Goal: Task Accomplishment & Management: Manage account settings

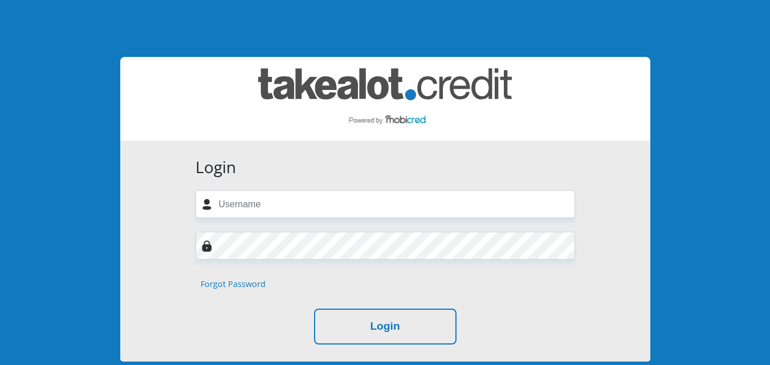
scroll to position [57, 0]
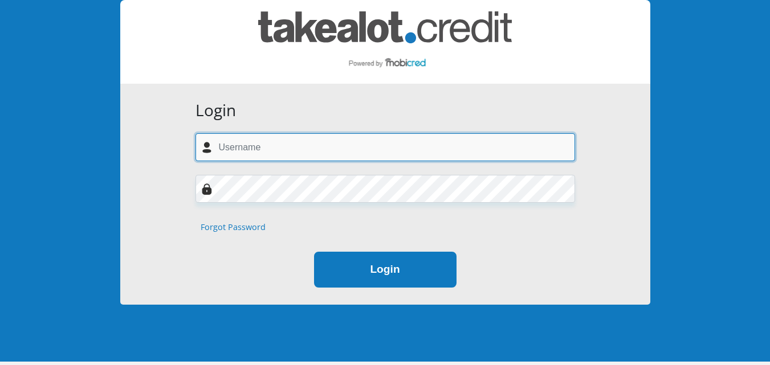
type input "[EMAIL_ADDRESS][DOMAIN_NAME]"
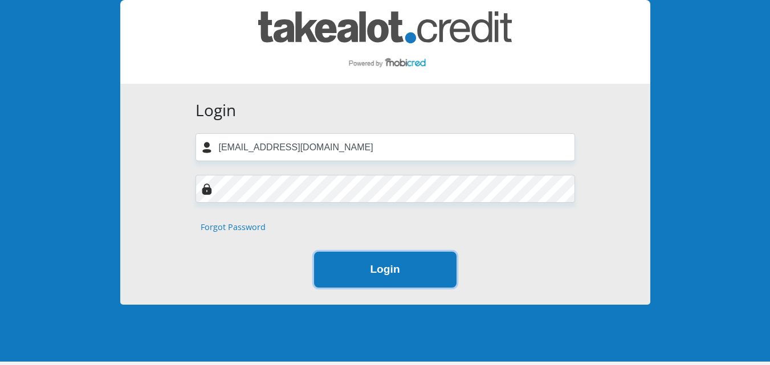
click at [406, 261] on button "Login" at bounding box center [385, 270] width 142 height 36
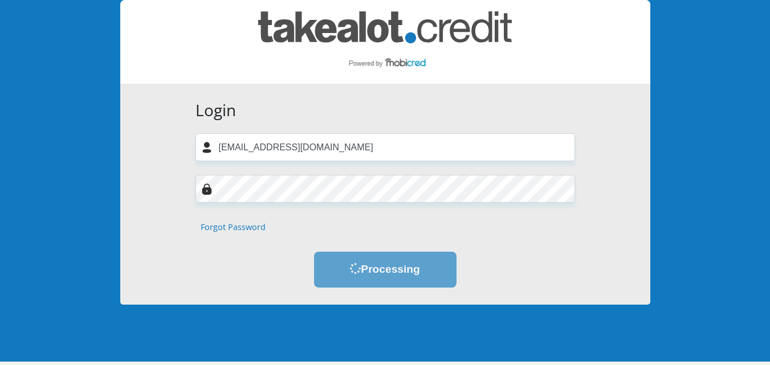
scroll to position [0, 0]
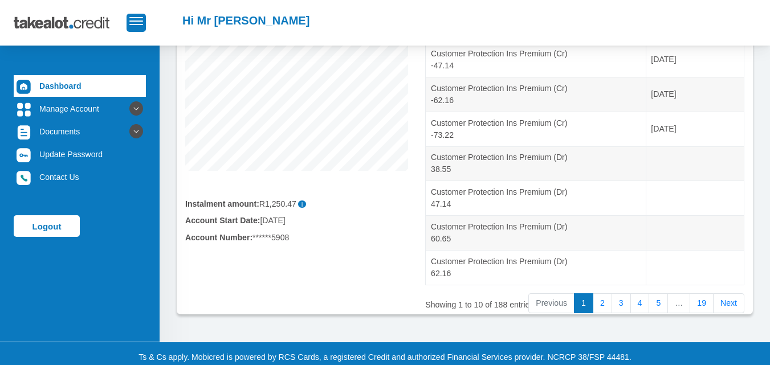
scroll to position [278, 0]
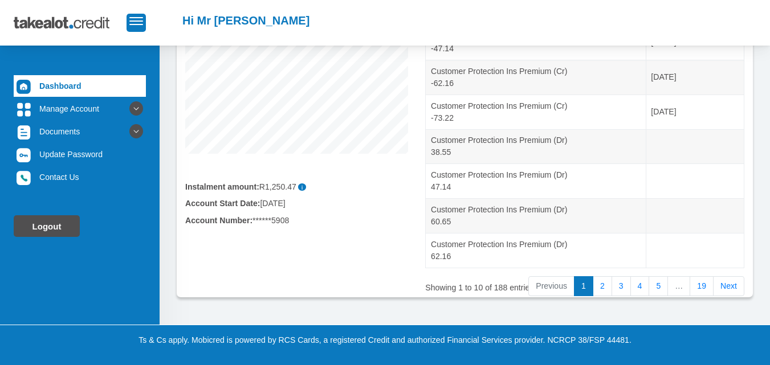
click at [35, 225] on link "Logout" at bounding box center [47, 226] width 66 height 22
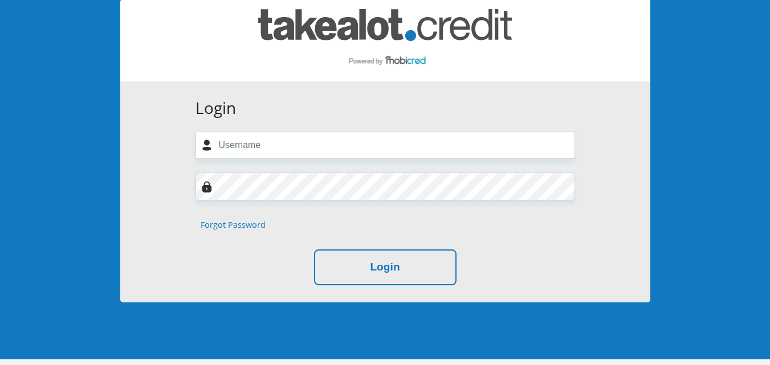
scroll to position [114, 0]
